Goal: Task Accomplishment & Management: Manage account settings

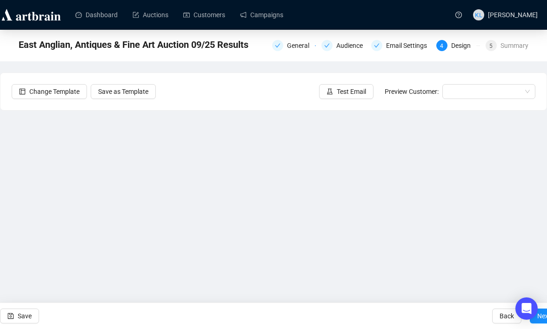
scroll to position [17, 0]
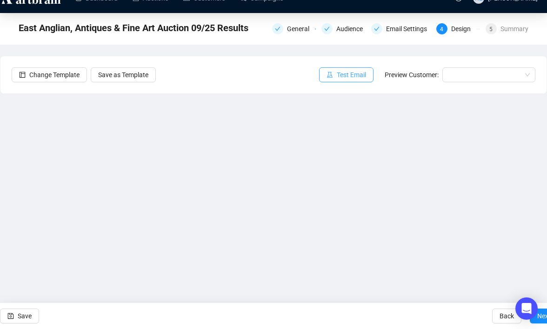
click at [348, 79] on span "Test Email" at bounding box center [351, 75] width 29 height 10
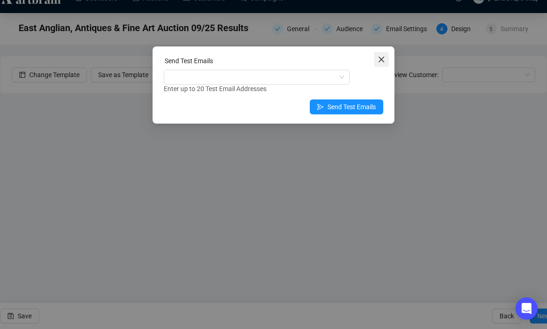
click at [383, 56] on icon "close" at bounding box center [381, 59] width 7 height 7
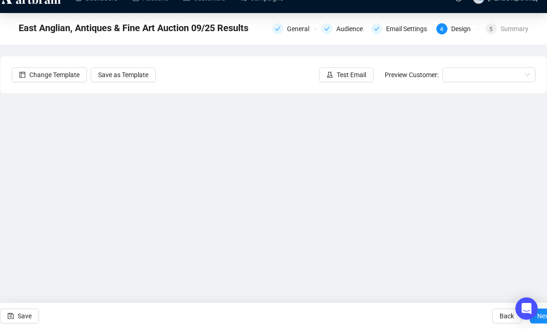
scroll to position [0, 0]
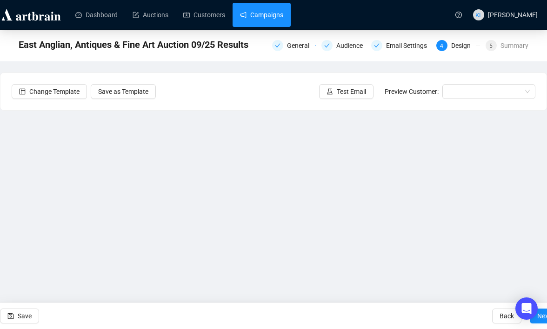
click at [260, 21] on link "Campaigns" at bounding box center [261, 15] width 43 height 24
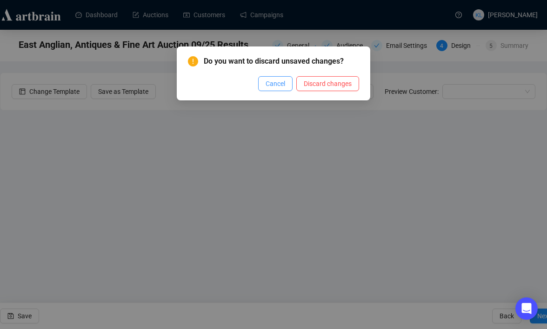
click at [279, 84] on span "Cancel" at bounding box center [276, 84] width 20 height 10
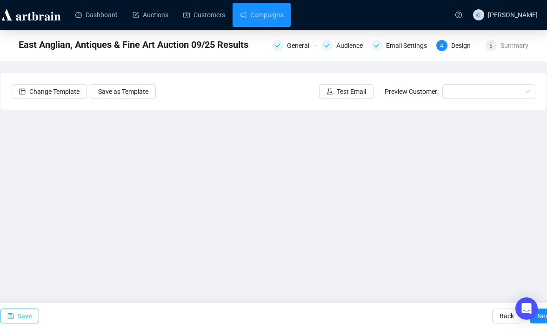
click at [30, 312] on span "Save" at bounding box center [25, 316] width 14 height 26
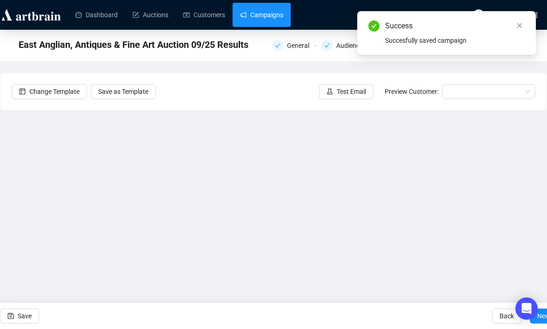
click at [269, 19] on link "Campaigns" at bounding box center [261, 15] width 43 height 24
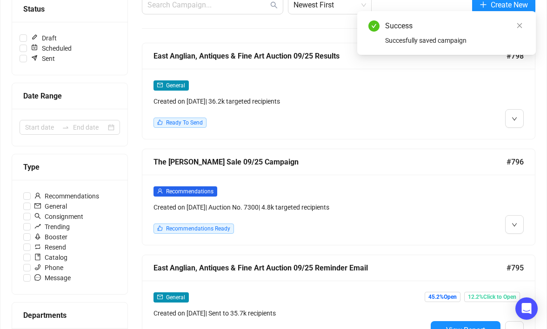
scroll to position [130, 0]
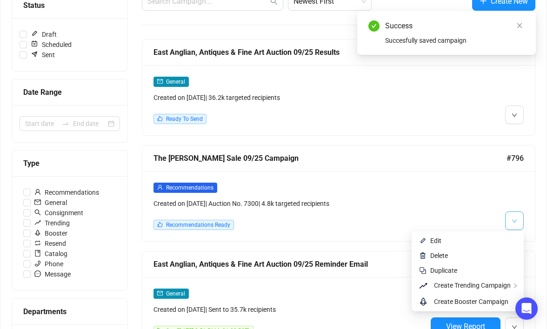
click at [507, 219] on button "button" at bounding box center [514, 221] width 19 height 19
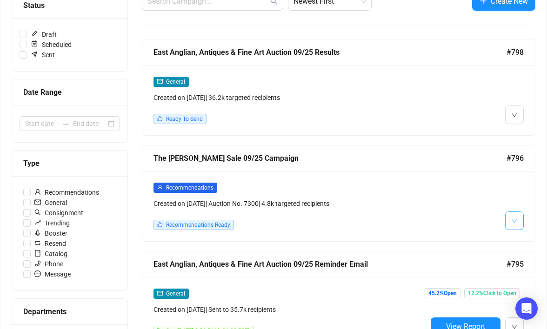
click at [513, 225] on span "button" at bounding box center [515, 221] width 6 height 12
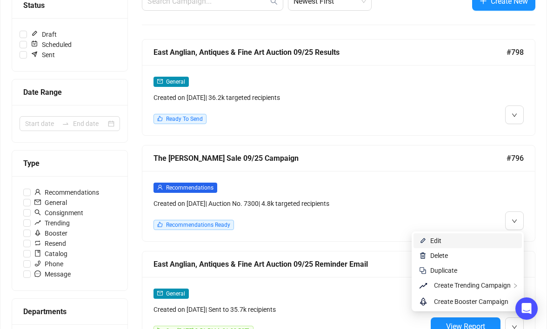
click at [473, 241] on span "Edit" at bounding box center [473, 241] width 86 height 10
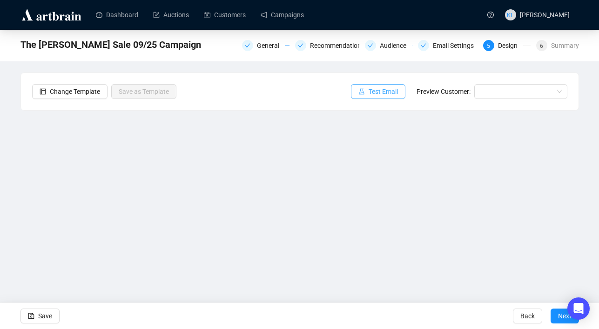
click at [379, 94] on span "Test Email" at bounding box center [383, 92] width 29 height 10
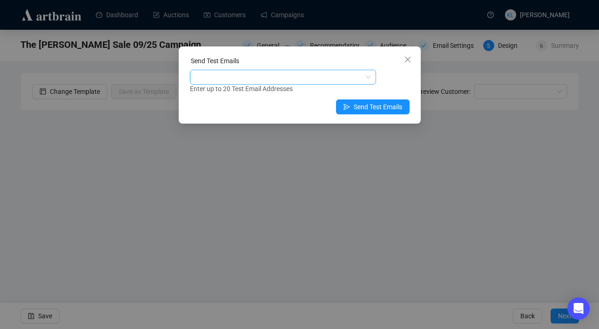
click at [282, 77] on div at bounding box center [278, 77] width 173 height 13
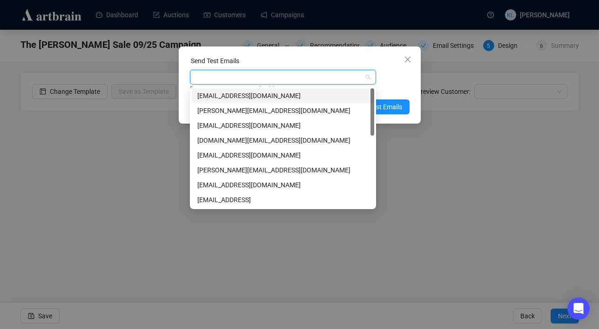
click at [274, 101] on div "[EMAIL_ADDRESS][DOMAIN_NAME]" at bounding box center [282, 96] width 171 height 10
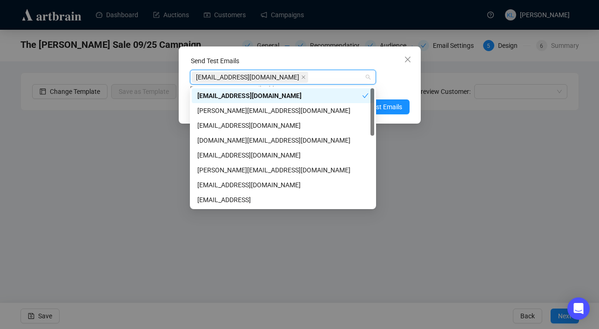
click at [395, 86] on div "Enter up to 20 Test Email Addresses" at bounding box center [300, 89] width 220 height 11
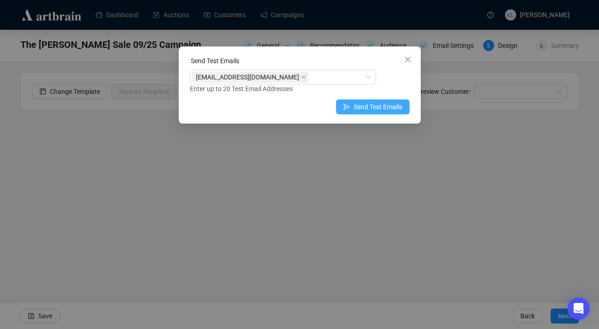
click at [389, 105] on span "Send Test Emails" at bounding box center [378, 107] width 48 height 10
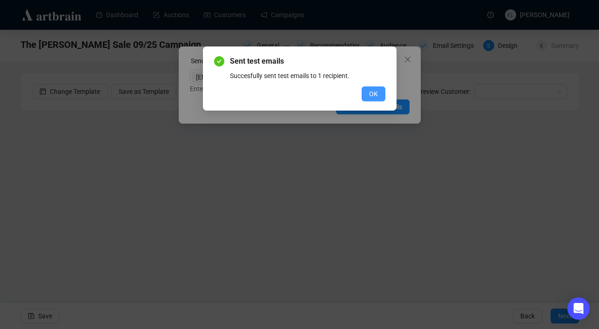
click at [367, 87] on button "OK" at bounding box center [374, 94] width 24 height 15
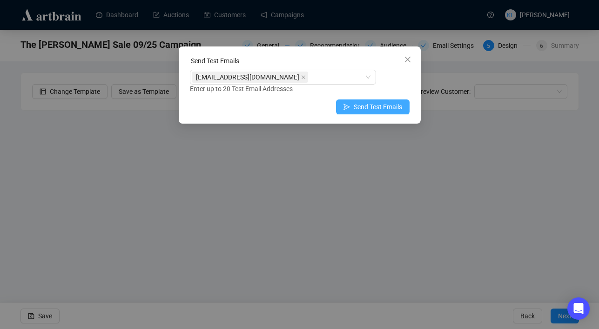
click at [369, 108] on span "Send Test Emails" at bounding box center [378, 107] width 48 height 10
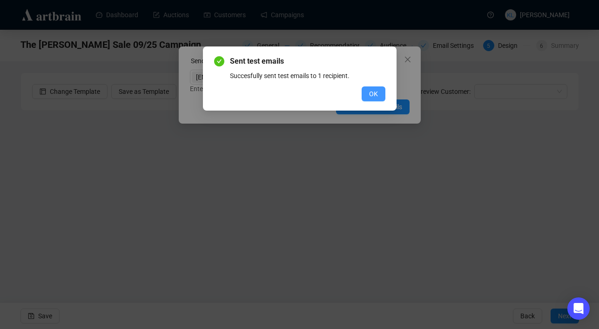
click at [370, 98] on span "OK" at bounding box center [373, 94] width 9 height 10
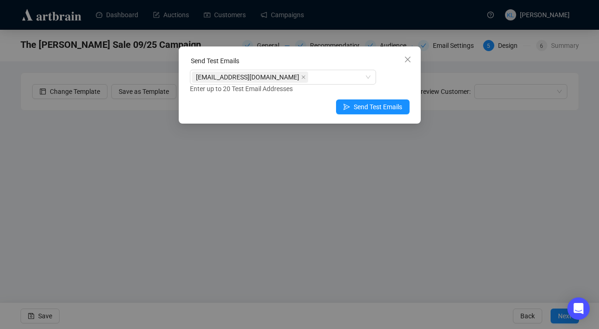
click at [408, 61] on icon "close" at bounding box center [407, 60] width 6 height 6
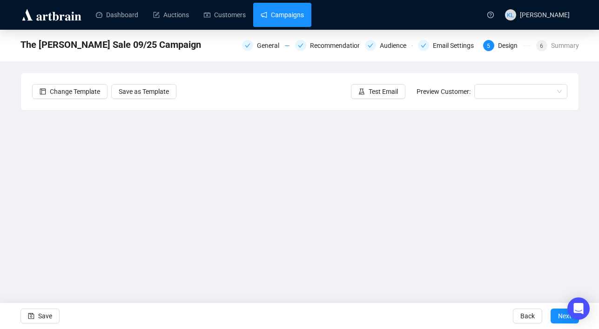
click at [288, 15] on link "Campaigns" at bounding box center [282, 15] width 43 height 24
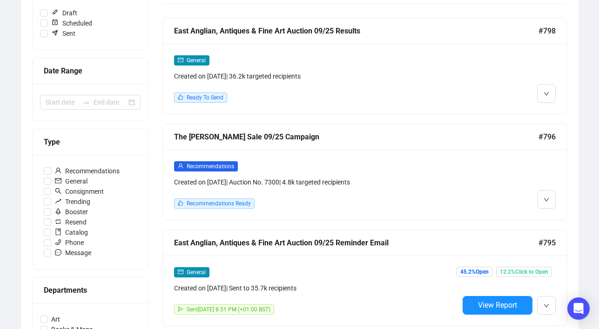
scroll to position [153, 0]
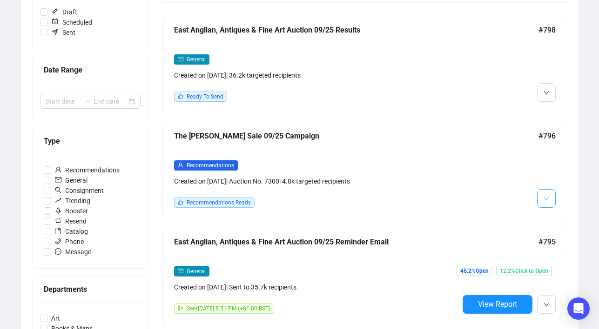
click at [540, 200] on button "button" at bounding box center [546, 198] width 19 height 19
click at [545, 203] on span "button" at bounding box center [546, 199] width 6 height 12
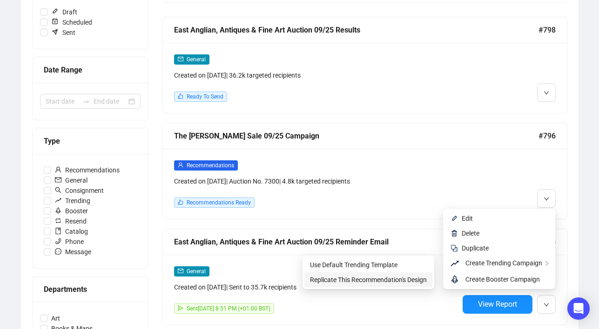
click at [412, 275] on span "Replicate This Recommendation's Design" at bounding box center [368, 280] width 117 height 10
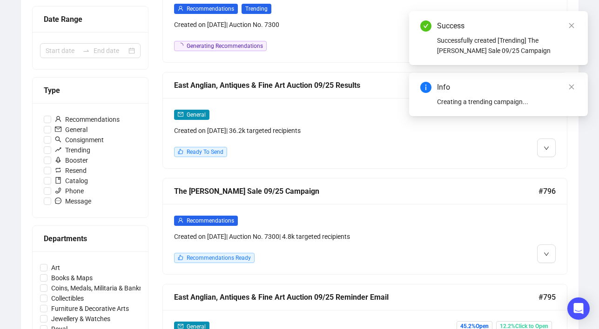
scroll to position [245, 0]
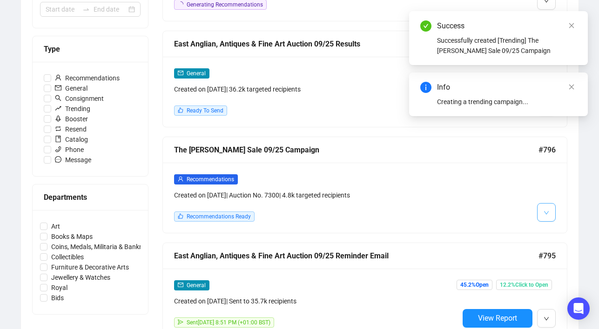
click at [547, 211] on icon "down" at bounding box center [546, 213] width 6 height 6
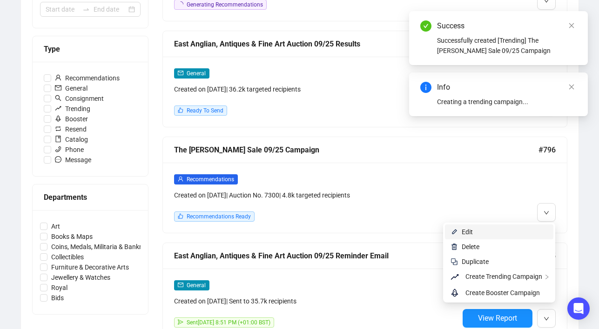
click at [518, 233] on span "Edit" at bounding box center [505, 232] width 86 height 10
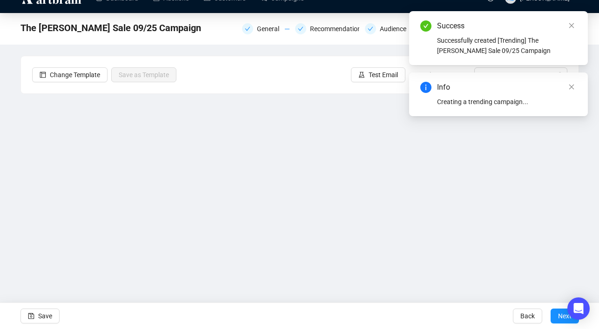
scroll to position [17, 0]
click at [547, 27] on icon "close" at bounding box center [571, 25] width 7 height 7
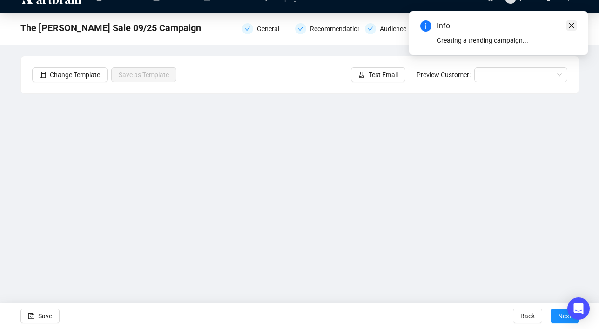
click at [547, 28] on icon "close" at bounding box center [571, 25] width 7 height 7
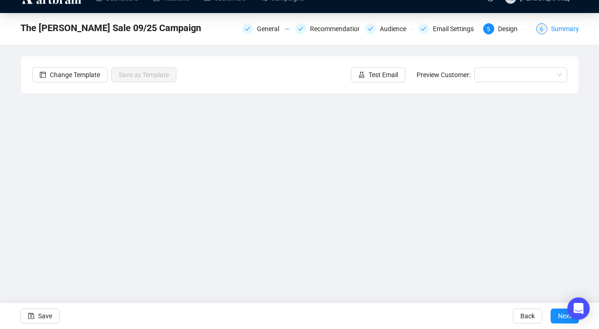
click at [540, 28] on span "6" at bounding box center [541, 29] width 3 height 7
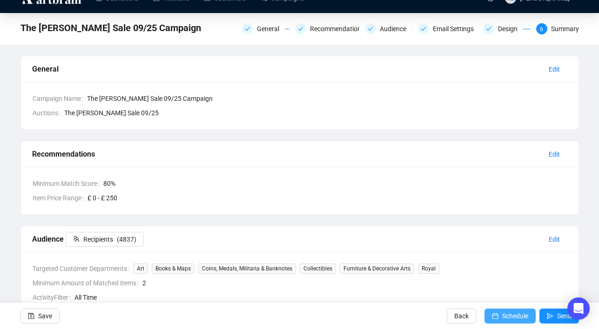
click at [492, 319] on icon "calendar" at bounding box center [495, 316] width 7 height 7
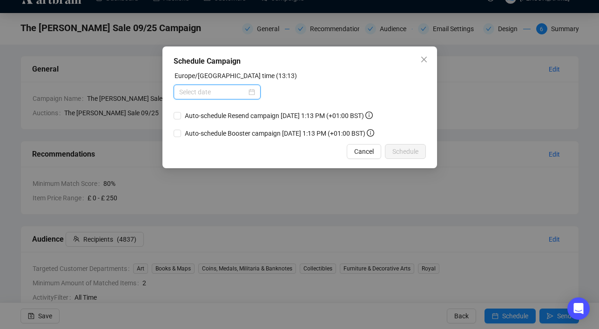
click at [233, 94] on input at bounding box center [212, 92] width 67 height 10
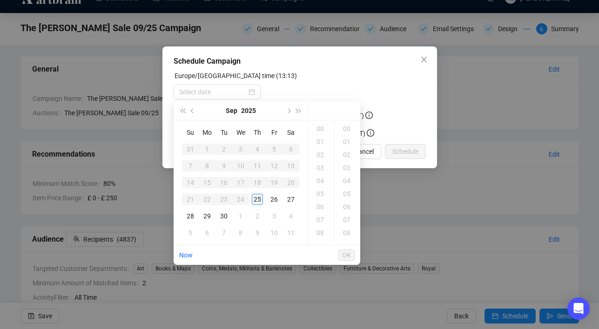
click at [256, 198] on div "25" at bounding box center [257, 199] width 11 height 11
click at [318, 206] on div "19" at bounding box center [321, 207] width 22 height 13
click at [347, 130] on div "00" at bounding box center [347, 128] width 22 height 13
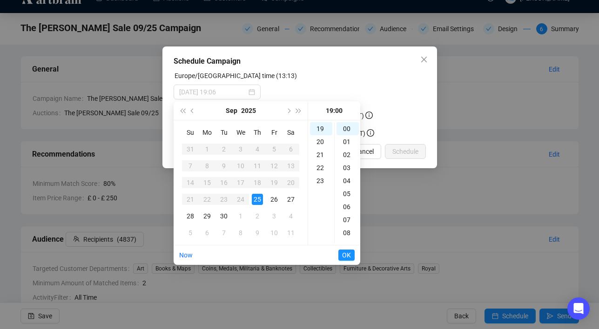
type input "[DATE] 19:00"
click at [344, 256] on span "OK" at bounding box center [346, 256] width 9 height 18
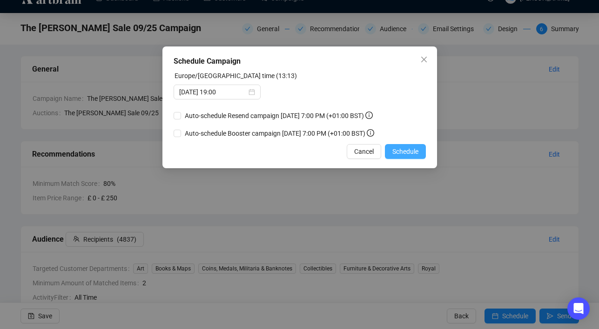
click at [410, 157] on span "Schedule" at bounding box center [405, 152] width 26 height 10
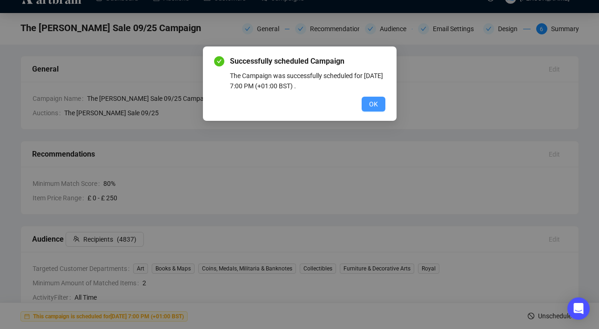
click at [375, 104] on span "OK" at bounding box center [373, 104] width 9 height 10
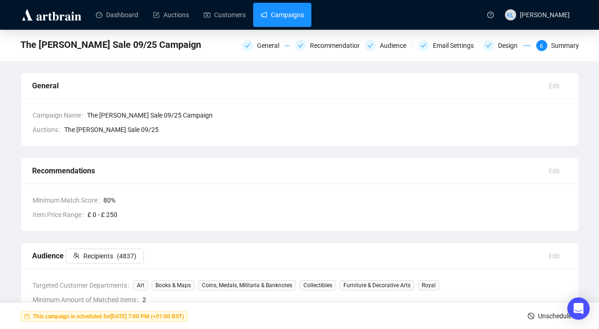
click at [294, 12] on link "Campaigns" at bounding box center [282, 15] width 43 height 24
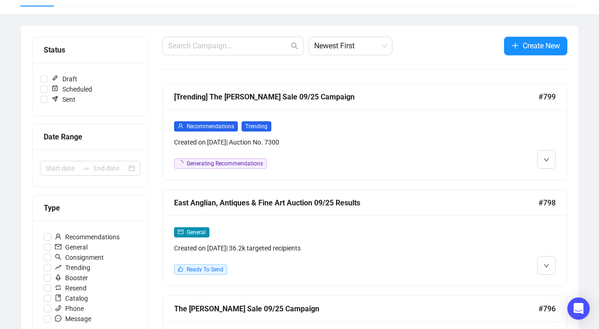
scroll to position [88, 0]
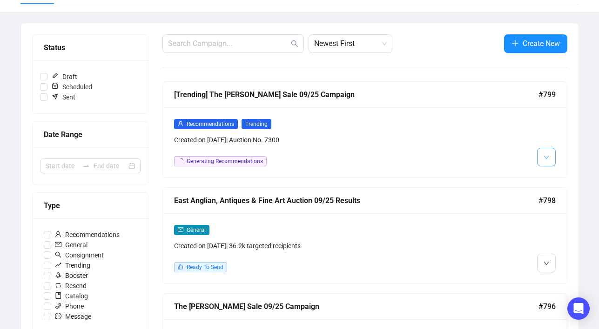
click at [546, 160] on icon "down" at bounding box center [546, 158] width 6 height 6
click at [546, 174] on div "Recommendations Trending Created on [DATE] | Auction No. 7300 Generating Recomm…" at bounding box center [365, 142] width 404 height 70
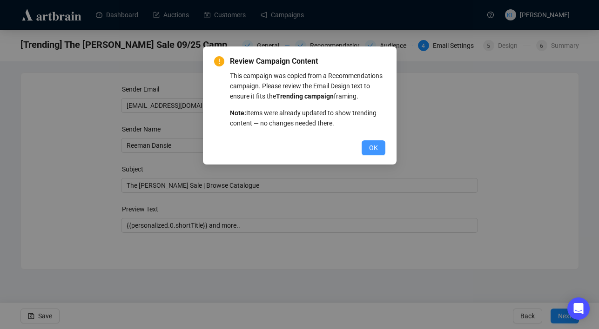
click at [377, 155] on button "OK" at bounding box center [374, 148] width 24 height 15
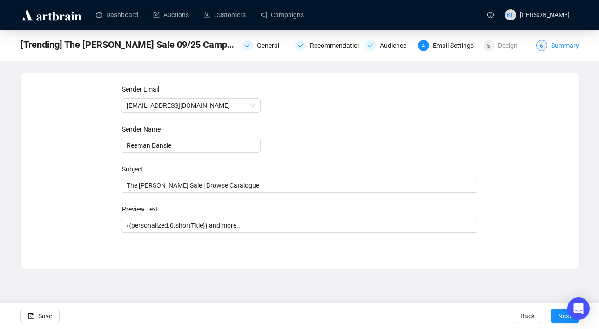
click at [547, 47] on div "Summary" at bounding box center [565, 45] width 28 height 11
